Goal: Task Accomplishment & Management: Use online tool/utility

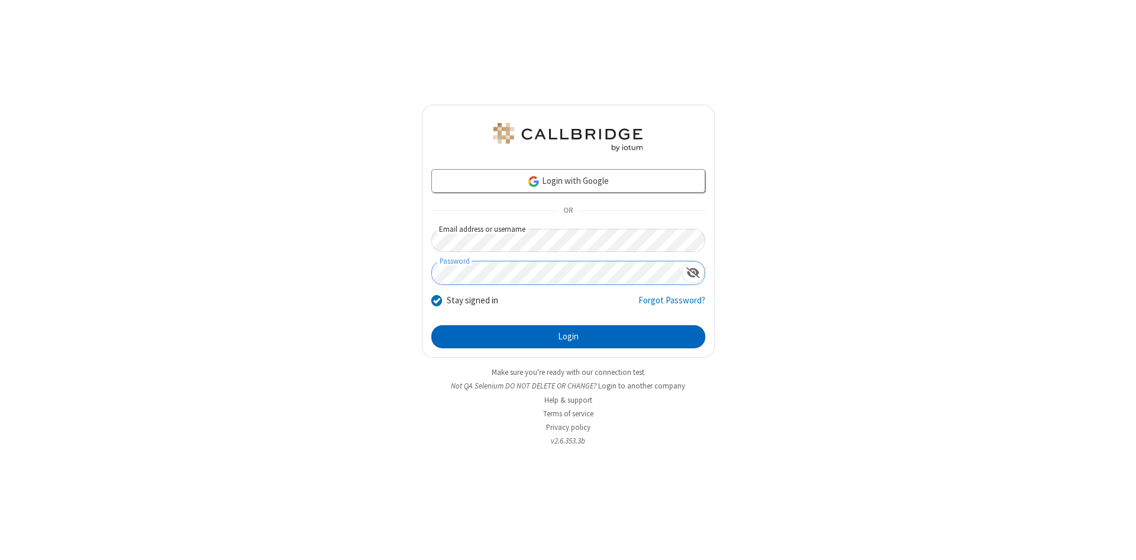
click at [568, 337] on button "Login" at bounding box center [568, 337] width 274 height 24
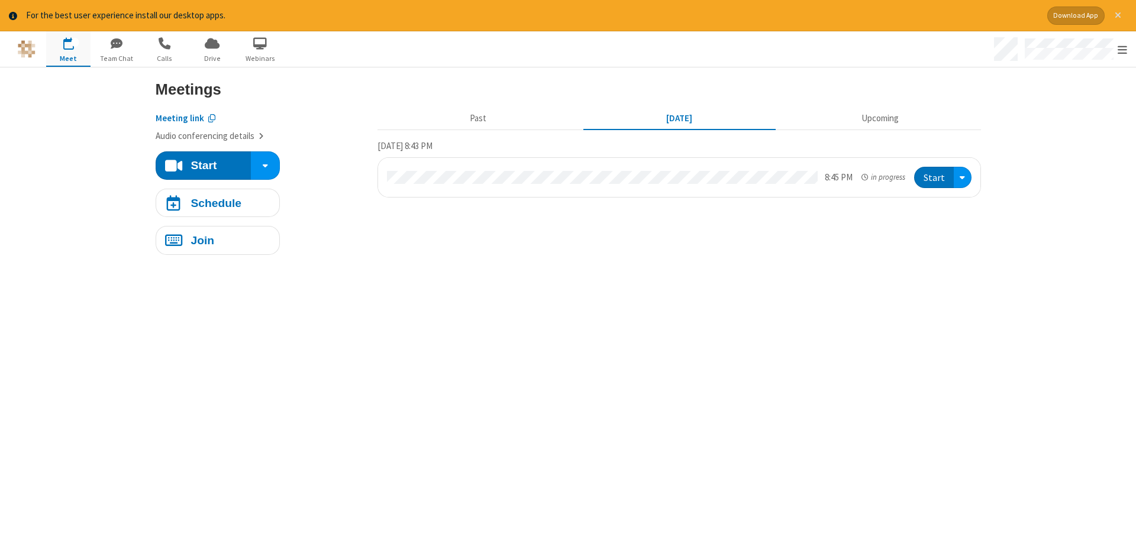
click at [1118, 15] on span "Close alert" at bounding box center [1118, 15] width 7 height 9
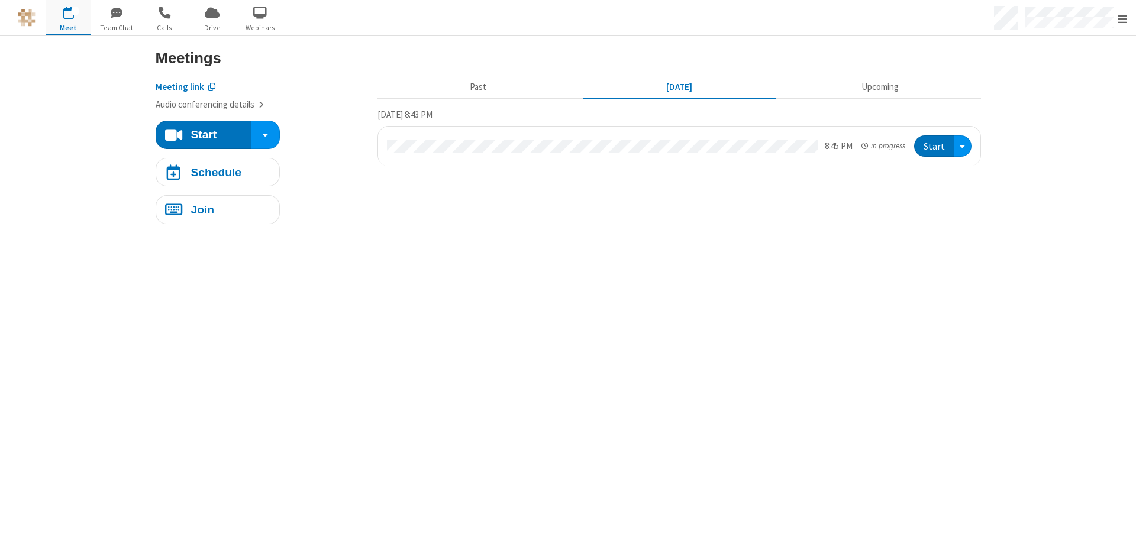
click at [68, 17] on span "button" at bounding box center [68, 12] width 44 height 20
click at [217, 172] on h4 "Schedule" at bounding box center [216, 171] width 51 height 11
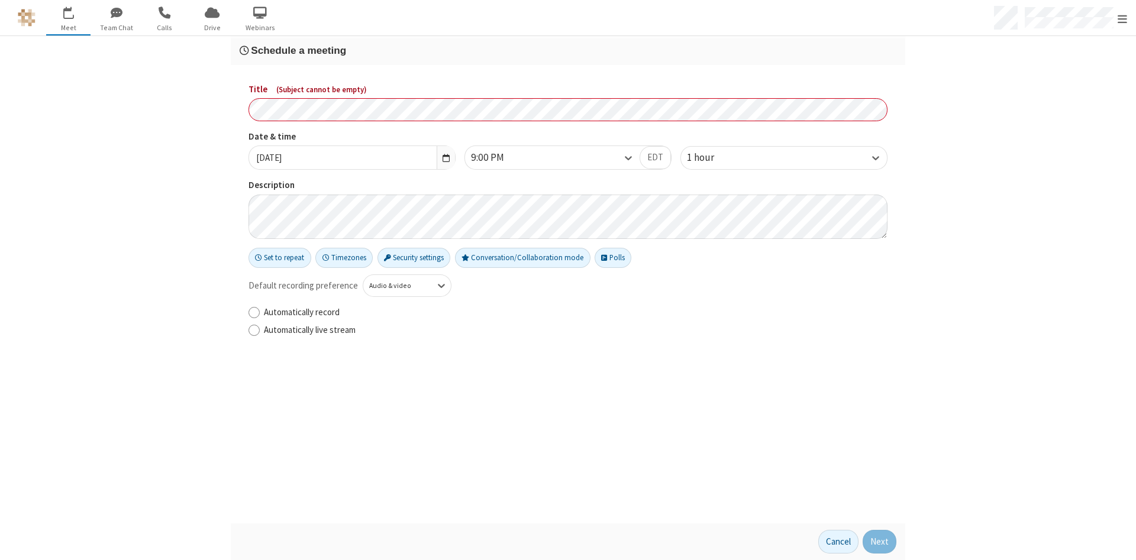
click at [568, 50] on h3 "Schedule a meeting" at bounding box center [568, 50] width 657 height 11
click at [880, 542] on button "Next" at bounding box center [880, 542] width 34 height 24
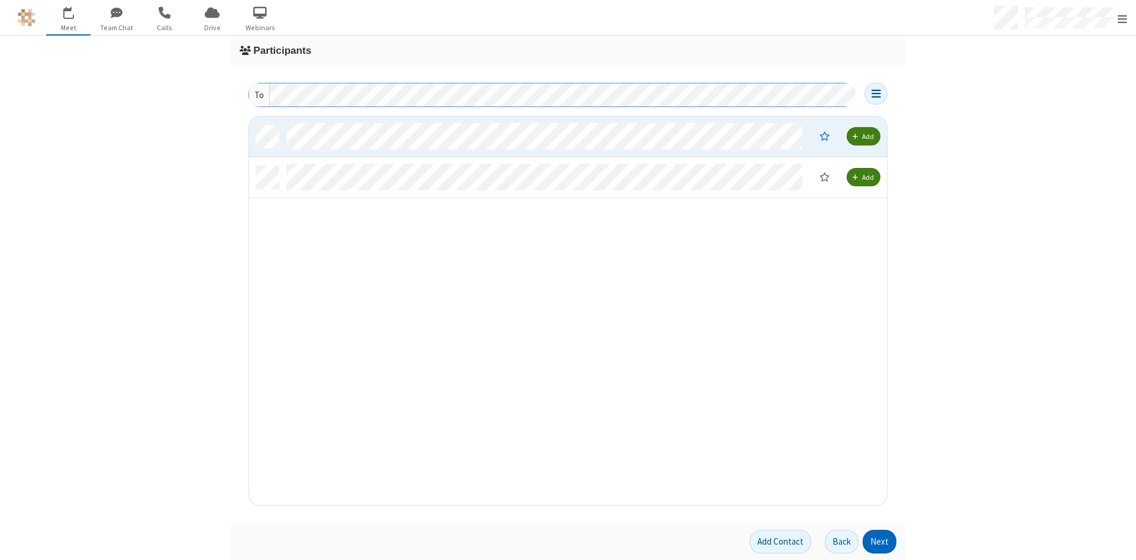
click at [880, 542] on button "Next" at bounding box center [880, 542] width 34 height 24
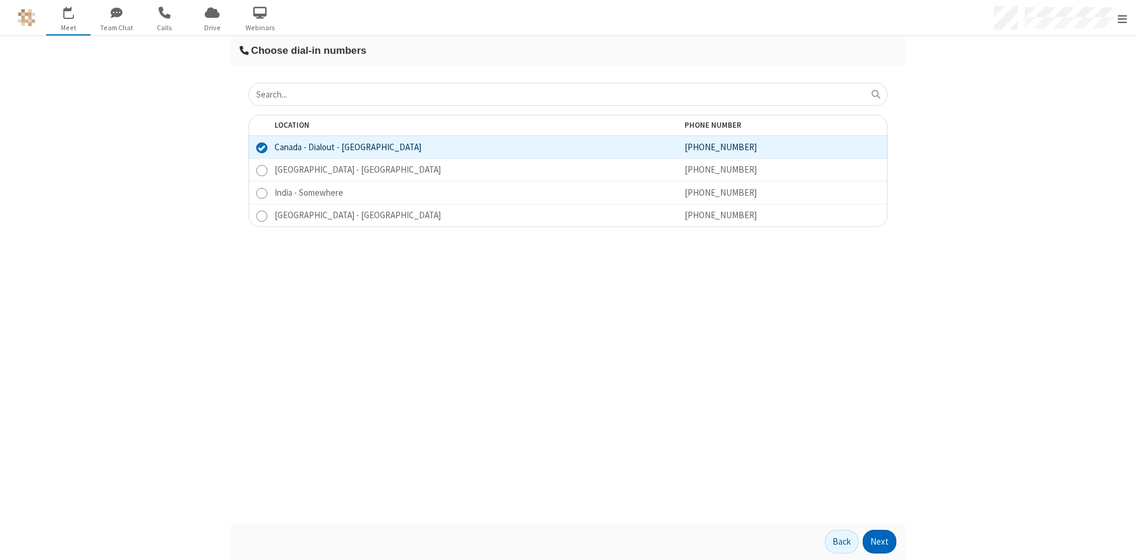
click at [880, 542] on button "Next" at bounding box center [880, 542] width 34 height 24
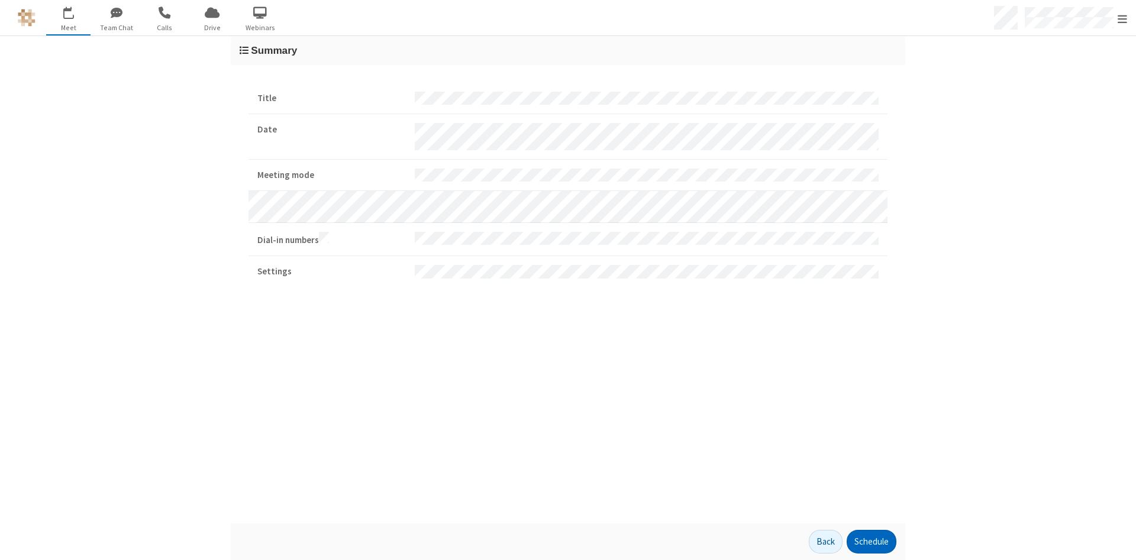
click at [871, 542] on button "Schedule" at bounding box center [872, 542] width 50 height 24
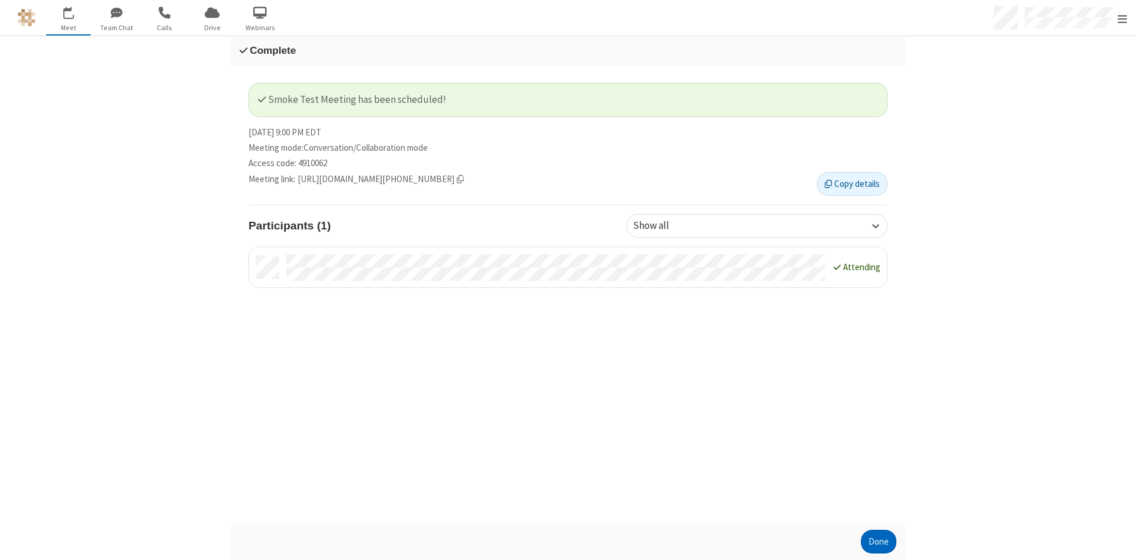
click at [879, 542] on button "Done" at bounding box center [878, 542] width 35 height 24
